Goal: Task Accomplishment & Management: Manage account settings

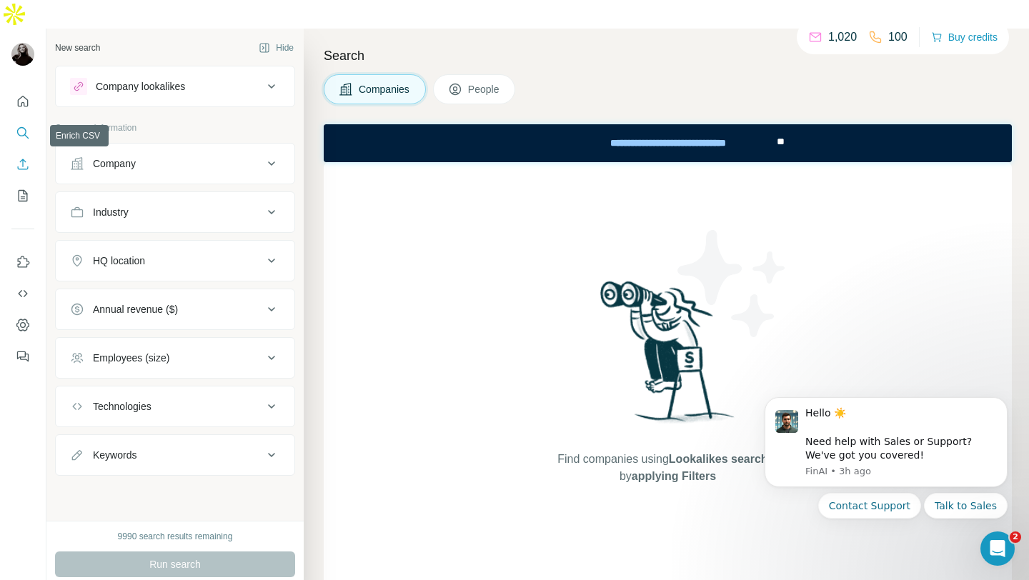
click at [24, 157] on icon "Enrich CSV" at bounding box center [23, 164] width 14 height 14
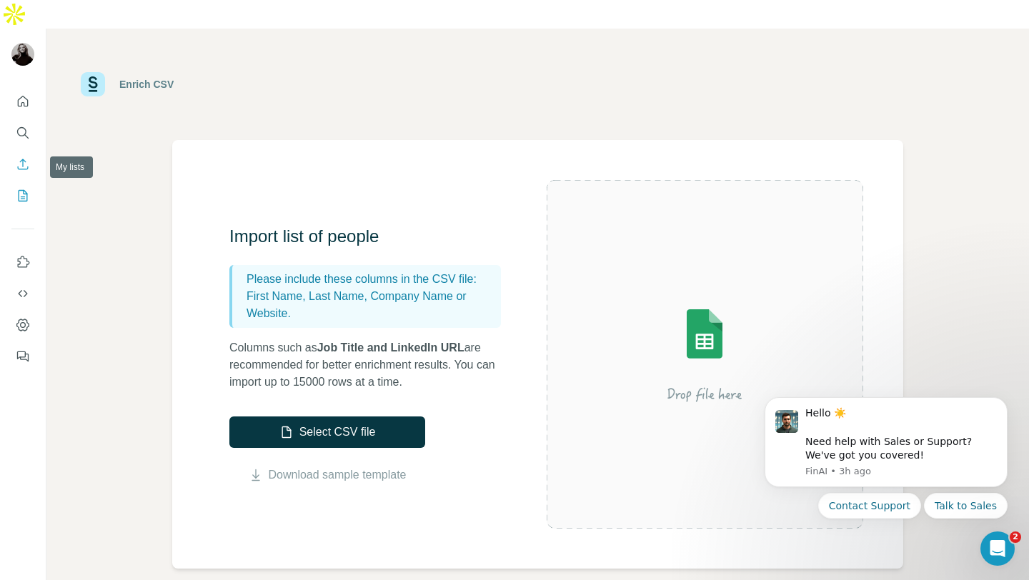
click at [33, 183] on button "My lists" at bounding box center [22, 196] width 23 height 26
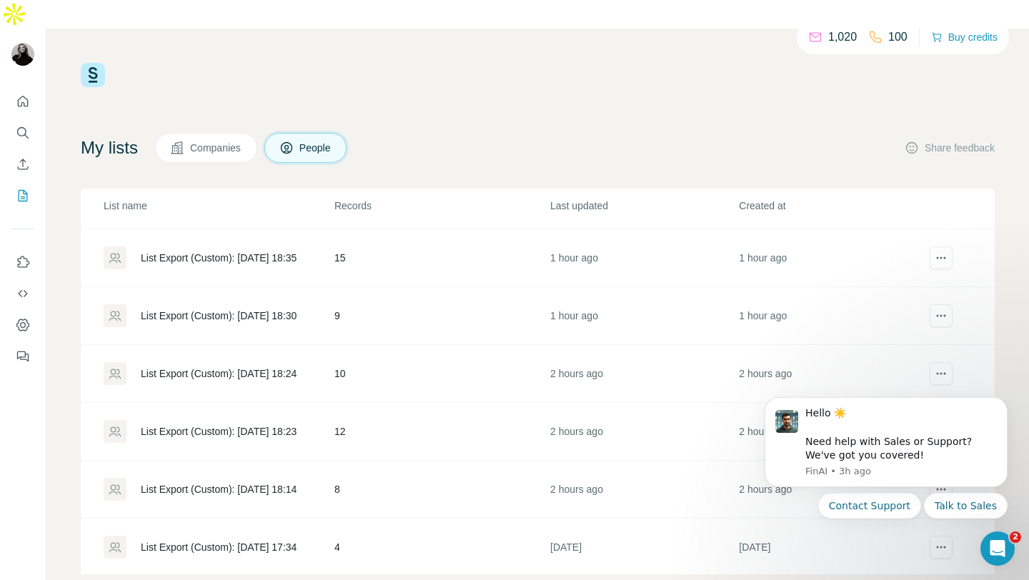
scroll to position [1936, 0]
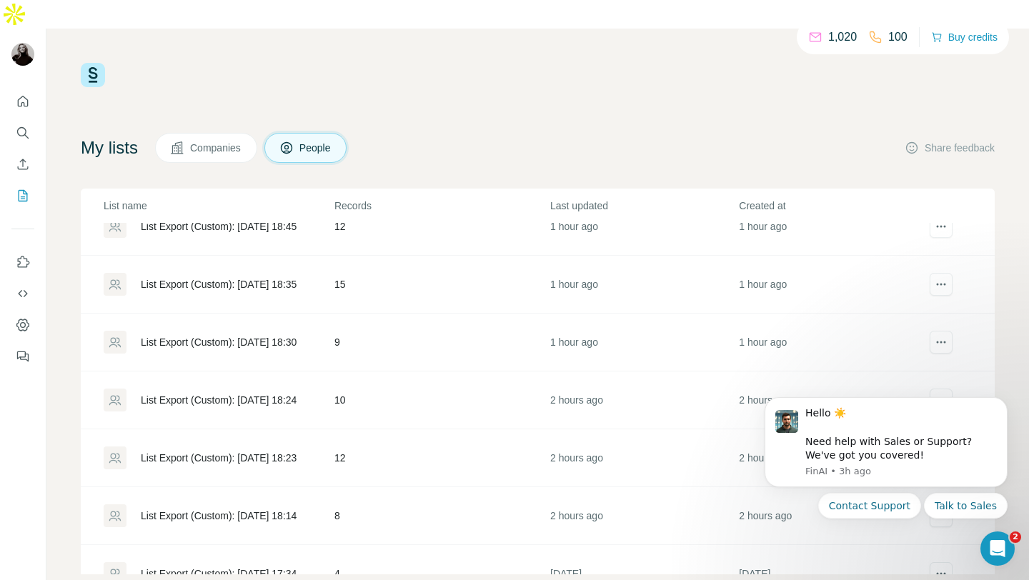
click at [1015, 328] on div "1,020 100 Buy credits My lists Companies People Share feedback List name Record…" at bounding box center [537, 319] width 983 height 580
click at [955, 504] on button "Talk to Sales" at bounding box center [966, 506] width 84 height 26
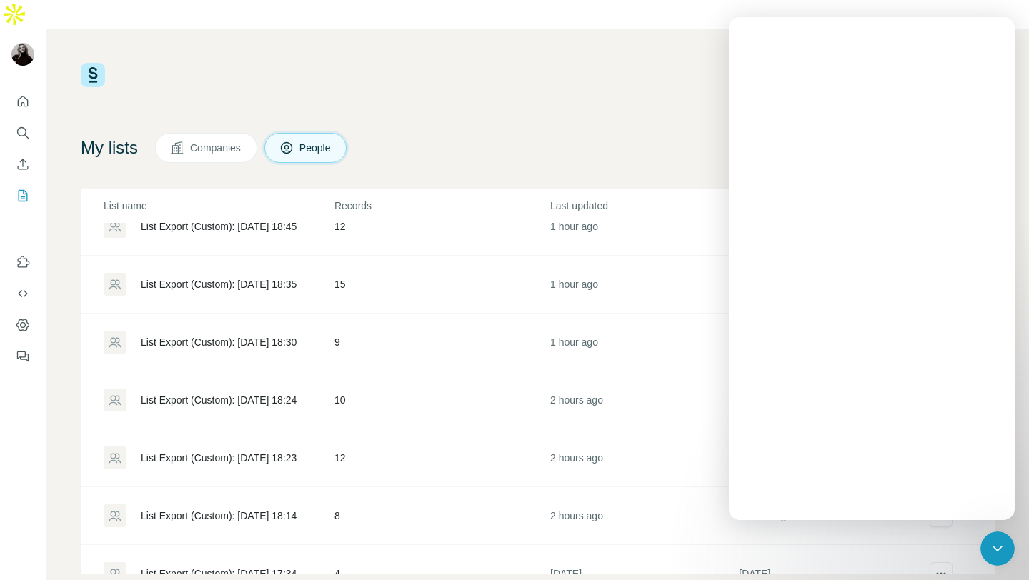
scroll to position [0, 0]
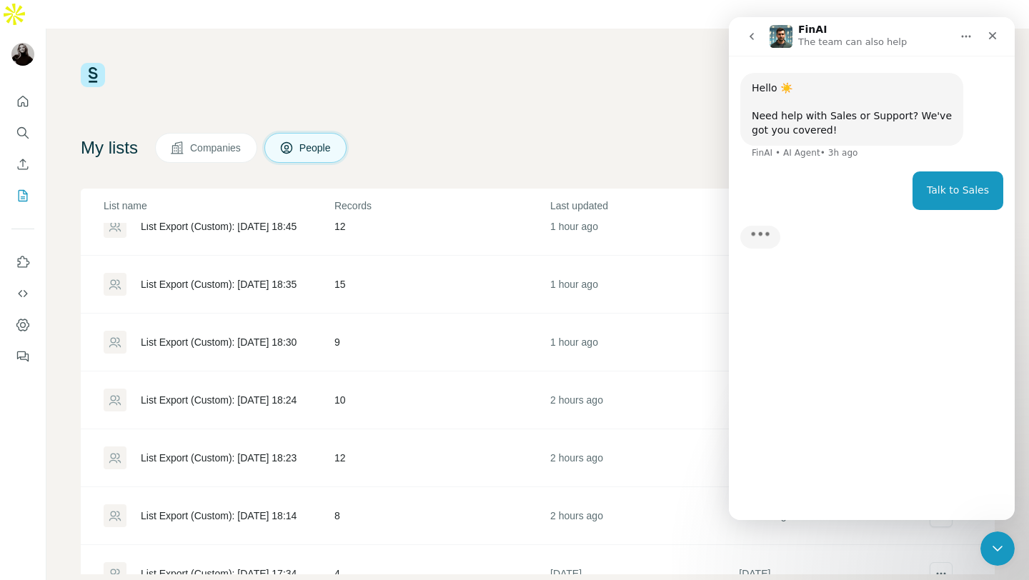
click at [809, 480] on div "Hello ☀️ ​ Need help with Sales or Support? We've got you covered! FinAI • AI A…" at bounding box center [872, 282] width 286 height 452
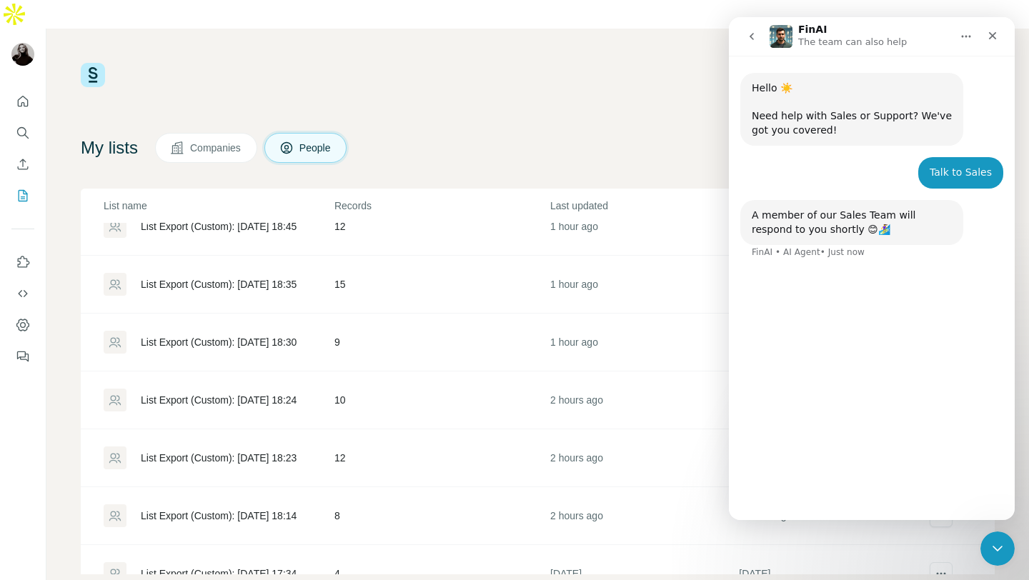
click at [795, 501] on div "Hello ☀️ ​ Need help with Sales or Support? We've got you covered! FinAI • AI A…" at bounding box center [872, 282] width 286 height 452
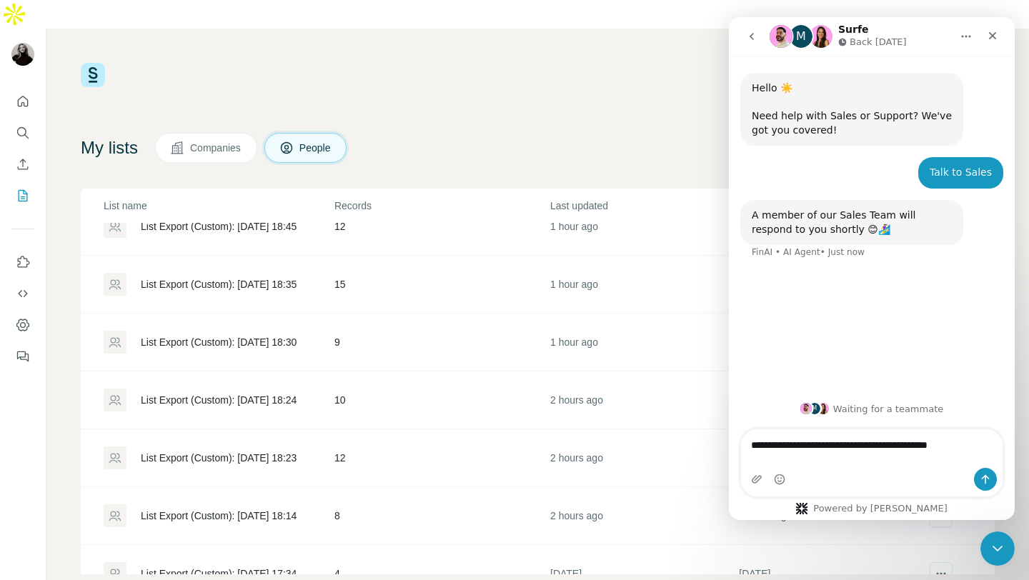
type textarea "**********"
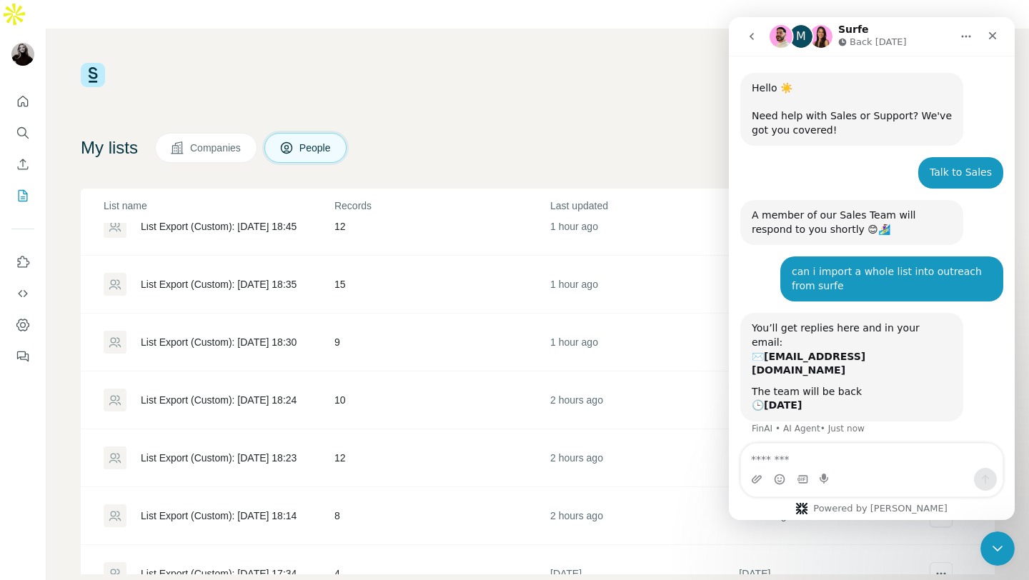
scroll to position [19, 0]
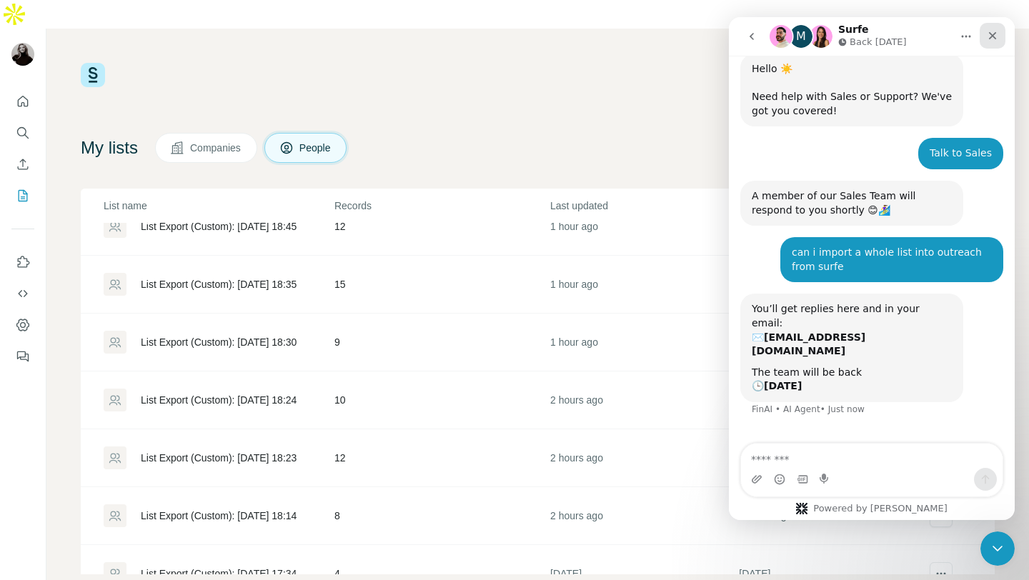
click at [984, 46] on div "Close" at bounding box center [993, 36] width 26 height 26
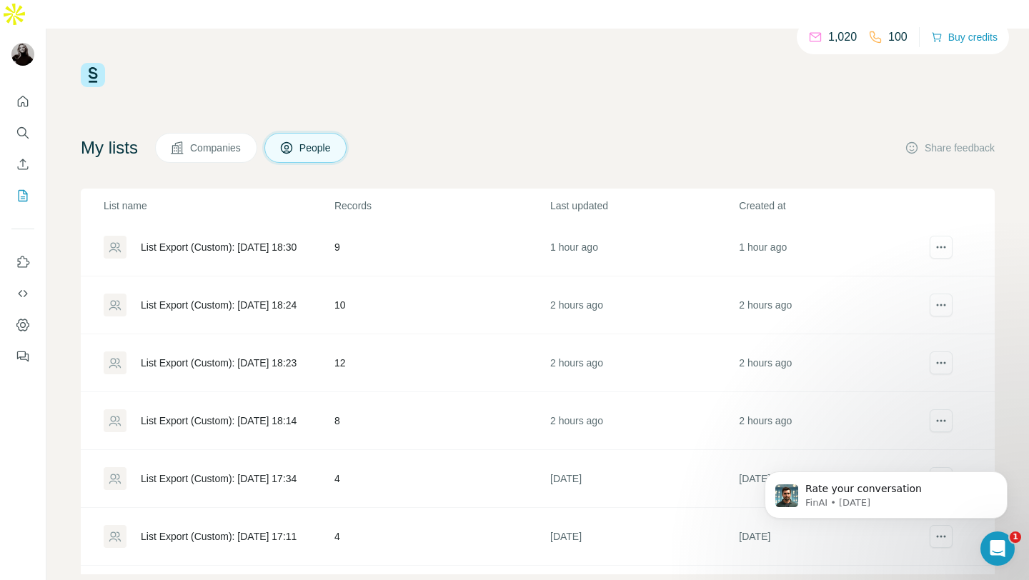
scroll to position [2027, 0]
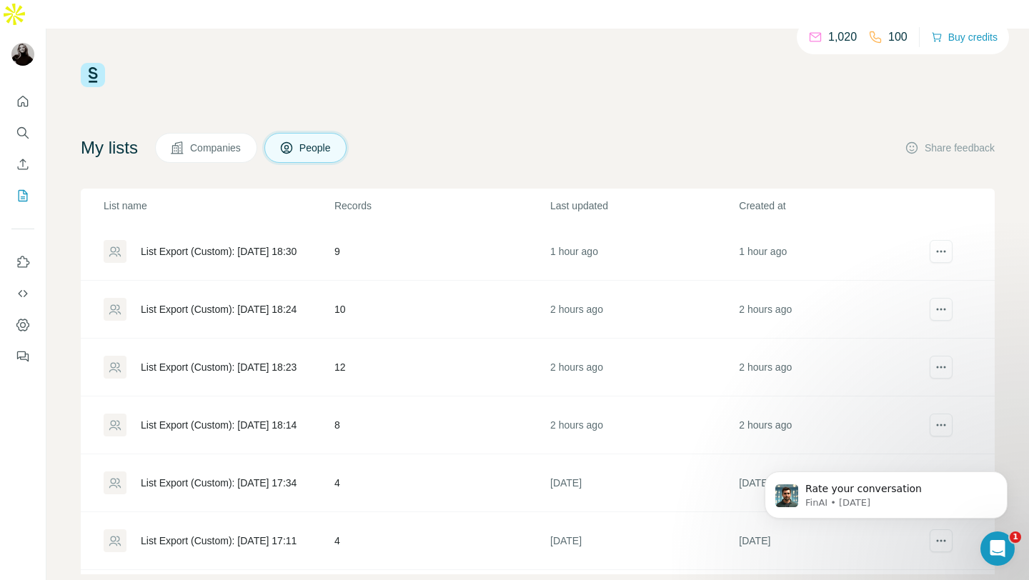
click at [239, 418] on div "List Export (Custom): [DATE] 18:14" at bounding box center [219, 425] width 156 height 14
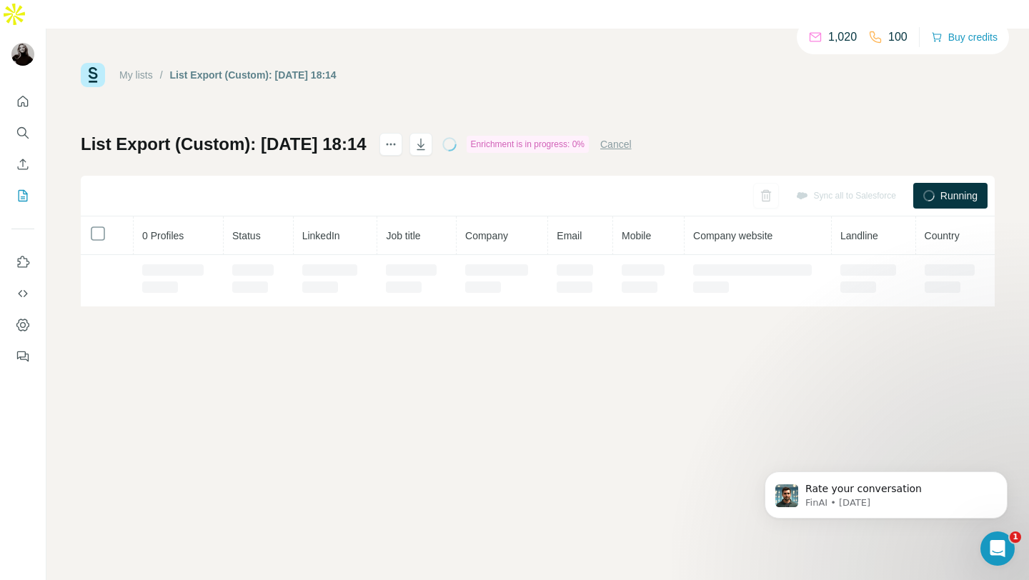
click at [235, 398] on div "My lists / List Export (Custom): 06/10/2025 18:14 1,020 100 Buy credits List Ex…" at bounding box center [537, 319] width 983 height 580
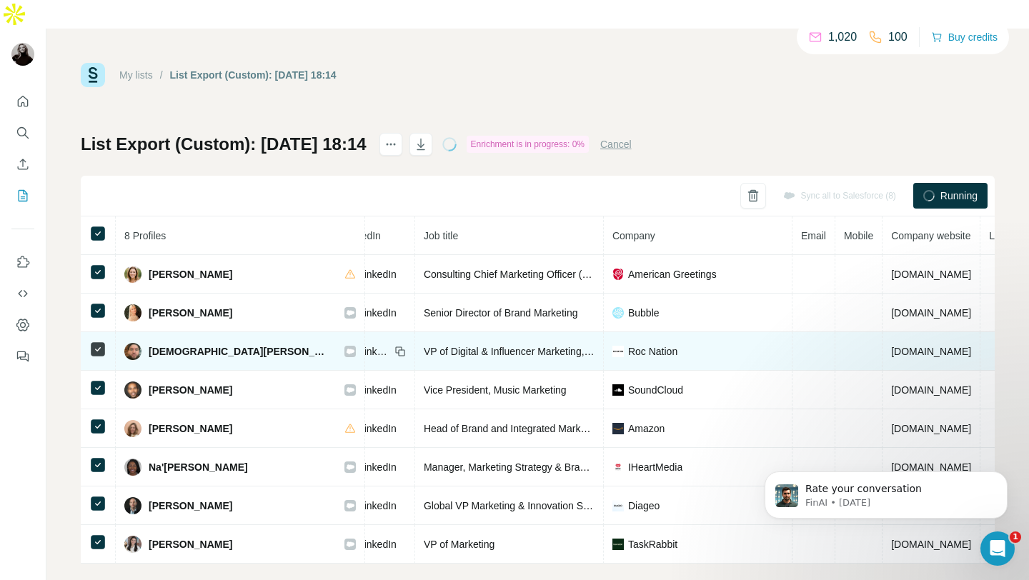
scroll to position [0, 167]
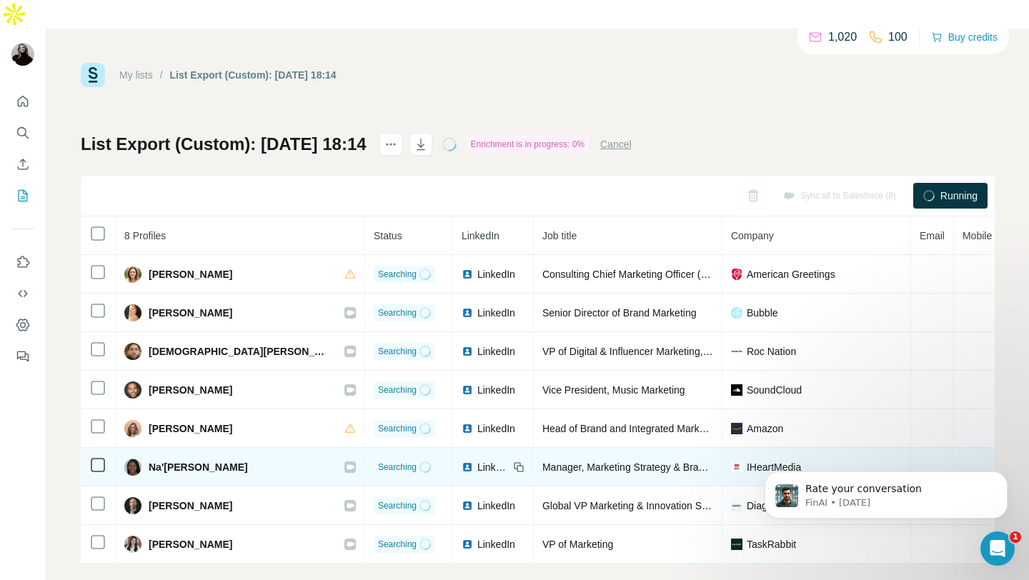
click at [347, 465] on icon at bounding box center [351, 467] width 8 height 5
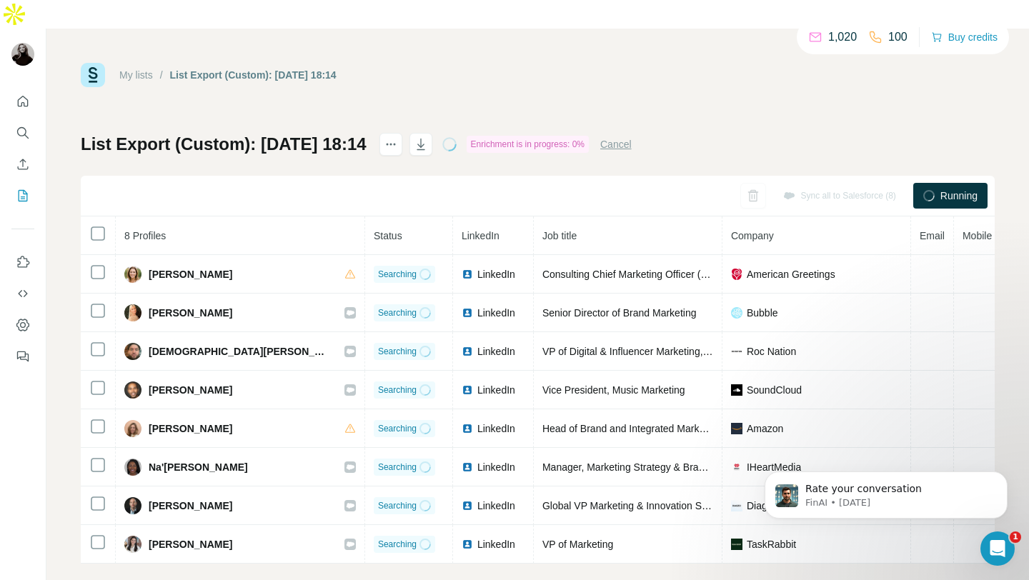
click at [491, 63] on div "My lists / List Export (Custom): 06/10/2025 18:14 1,020 100 Buy credits" at bounding box center [538, 75] width 914 height 24
click at [143, 69] on link "My lists" at bounding box center [136, 74] width 34 height 11
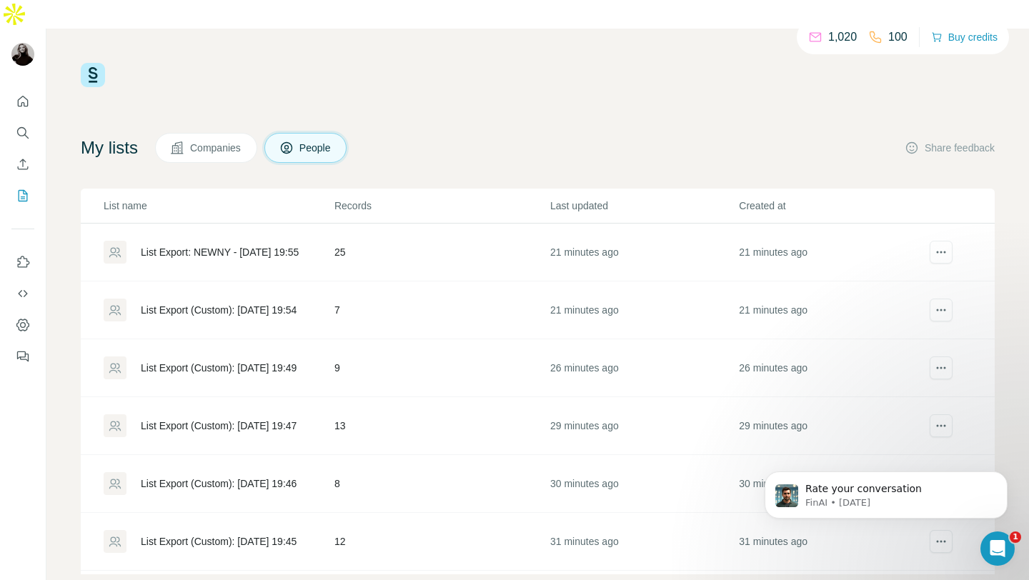
click at [307, 133] on button "People" at bounding box center [305, 148] width 83 height 30
click at [249, 245] on div "List Export: NEWNY - [DATE] 19:55" at bounding box center [220, 252] width 158 height 14
